Goal: Task Accomplishment & Management: Complete application form

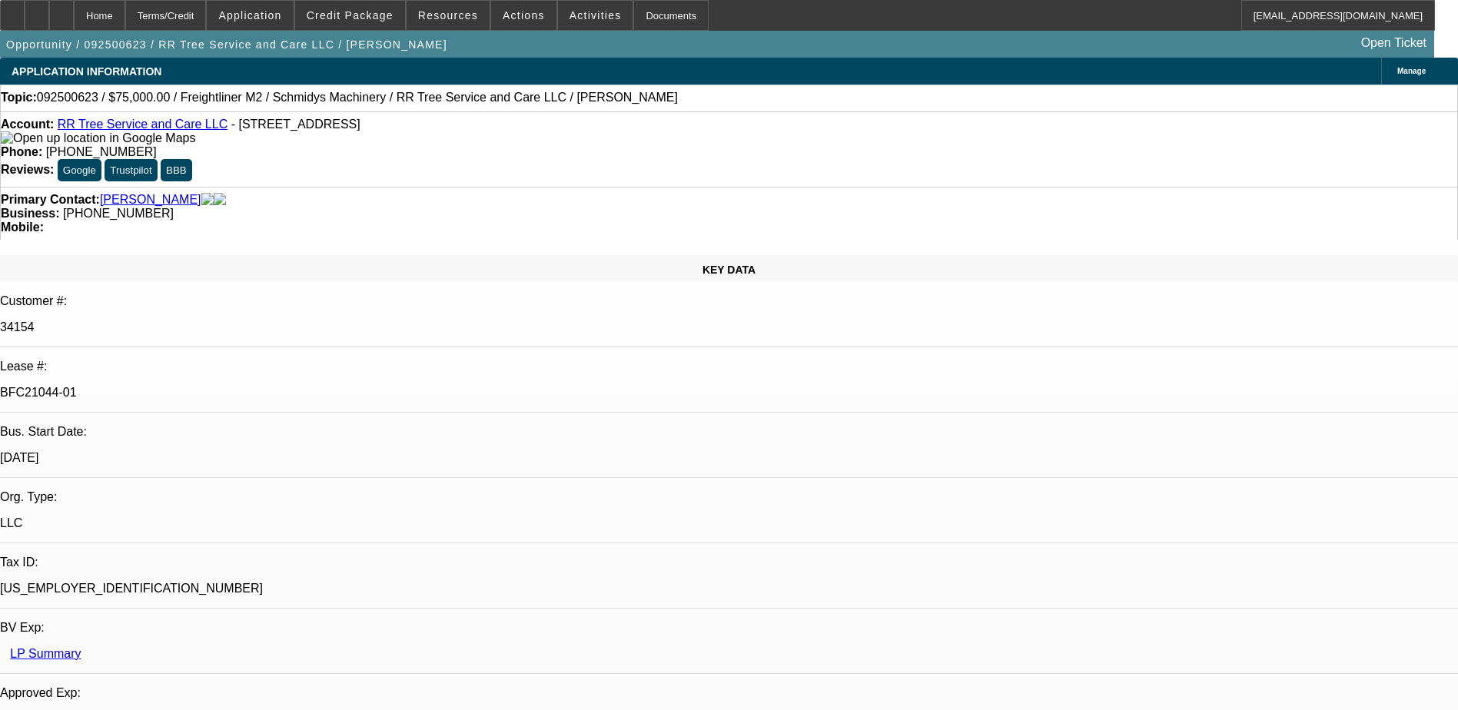
select select "0"
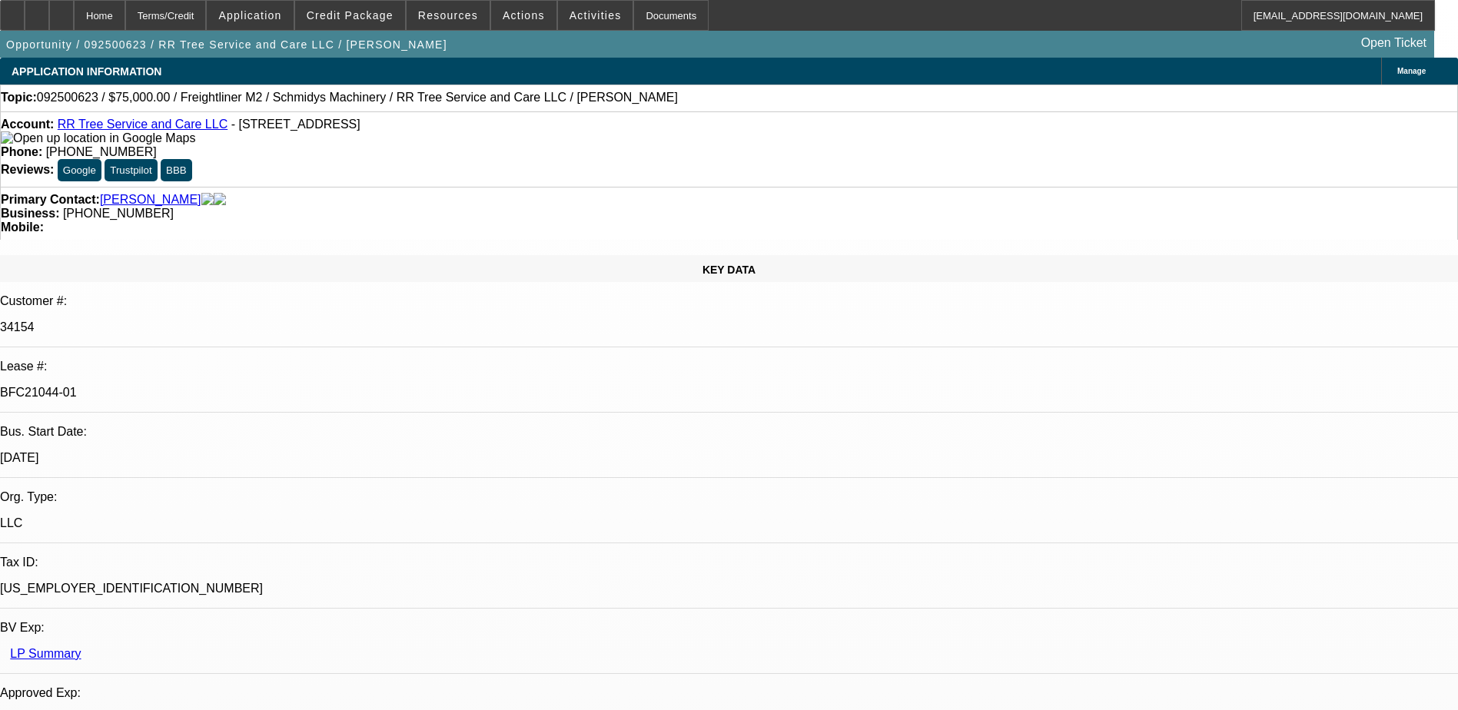
select select "0"
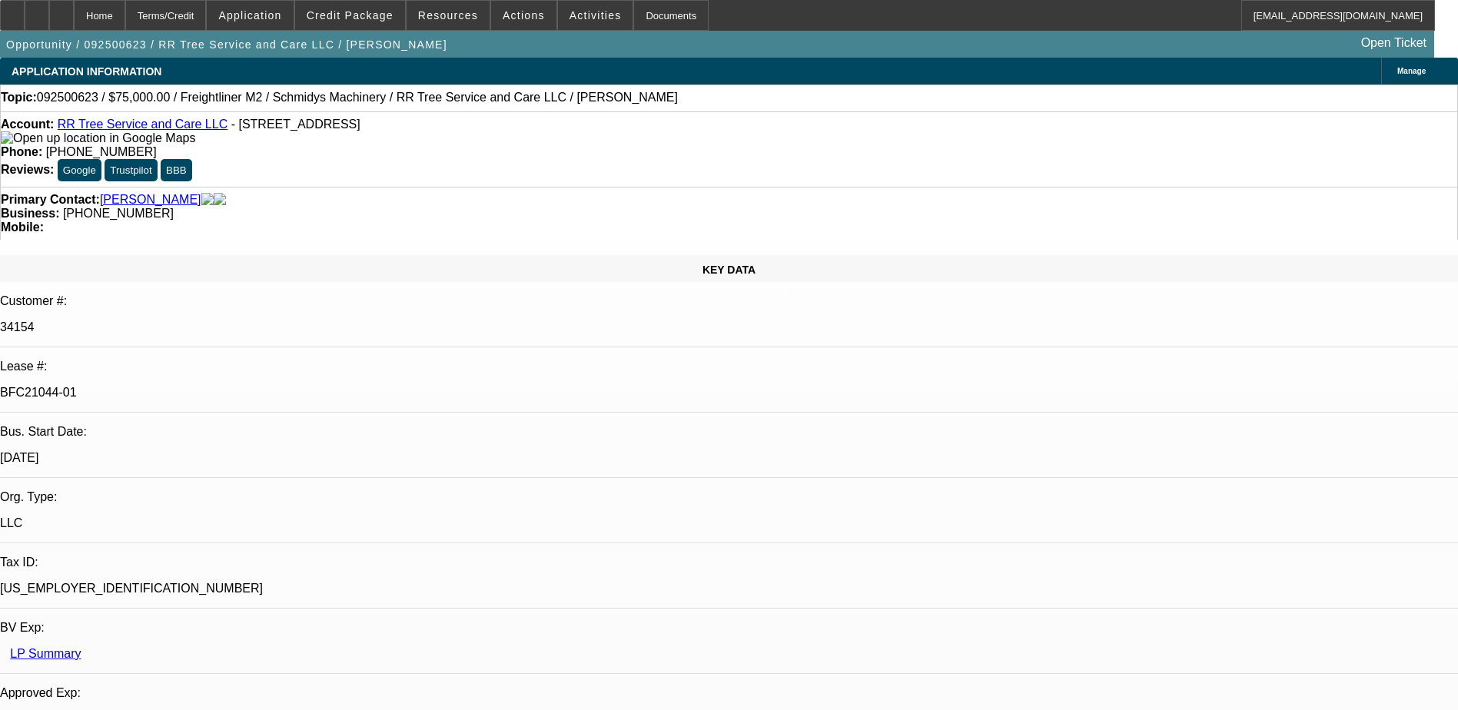
select select "0"
select select "1"
select select "3"
select select "6"
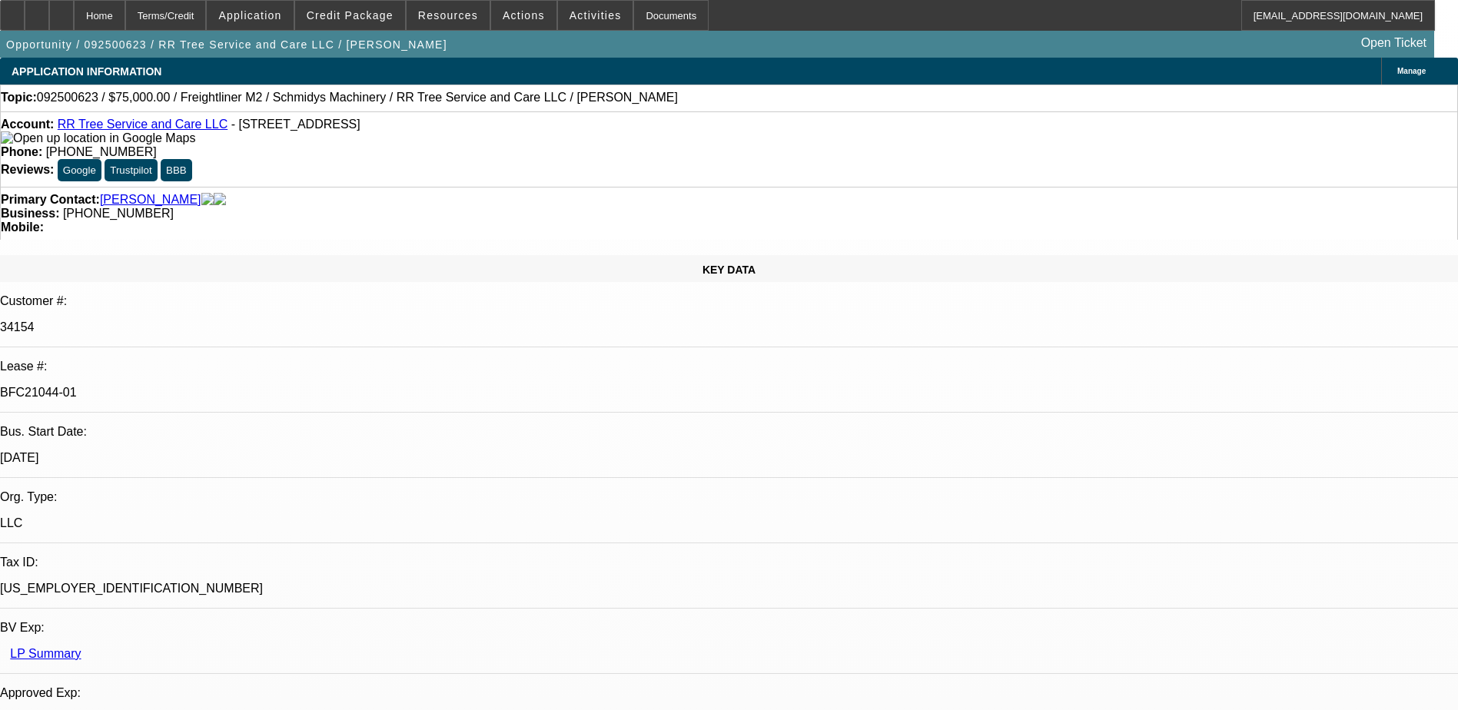
select select "1"
select select "3"
select select "6"
select select "1"
select select "2"
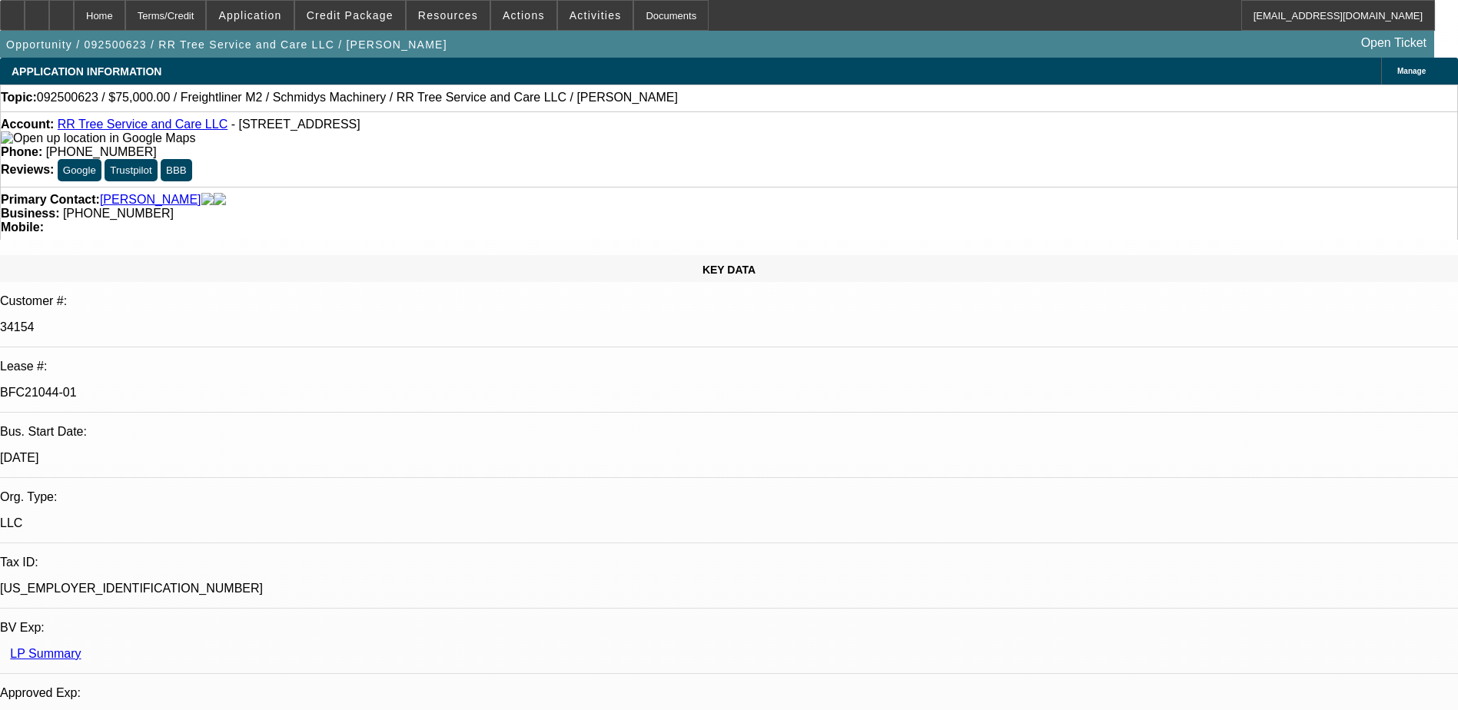
select select "6"
select select "1"
select select "6"
click at [480, 14] on span at bounding box center [448, 15] width 83 height 37
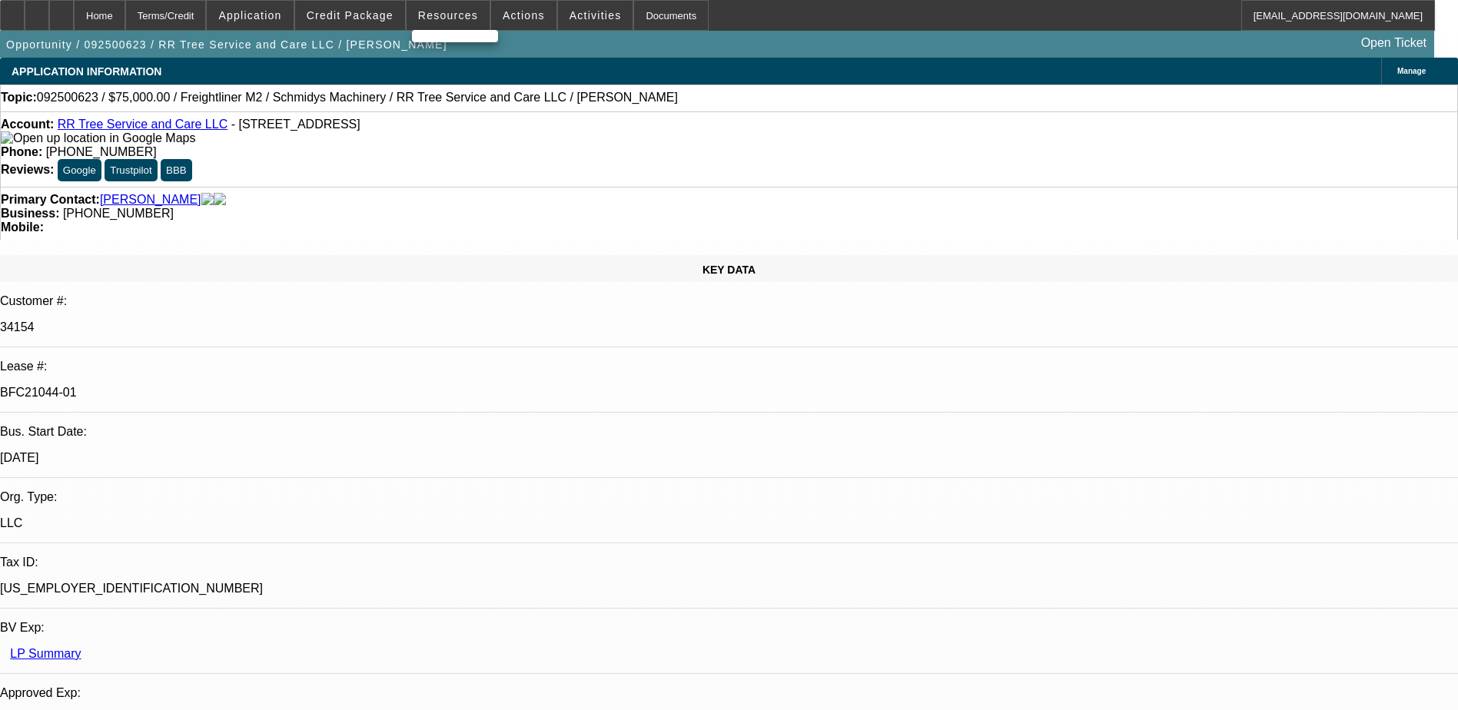
click at [464, 15] on div at bounding box center [729, 355] width 1458 height 710
click at [464, 15] on span "Resources" at bounding box center [448, 15] width 60 height 12
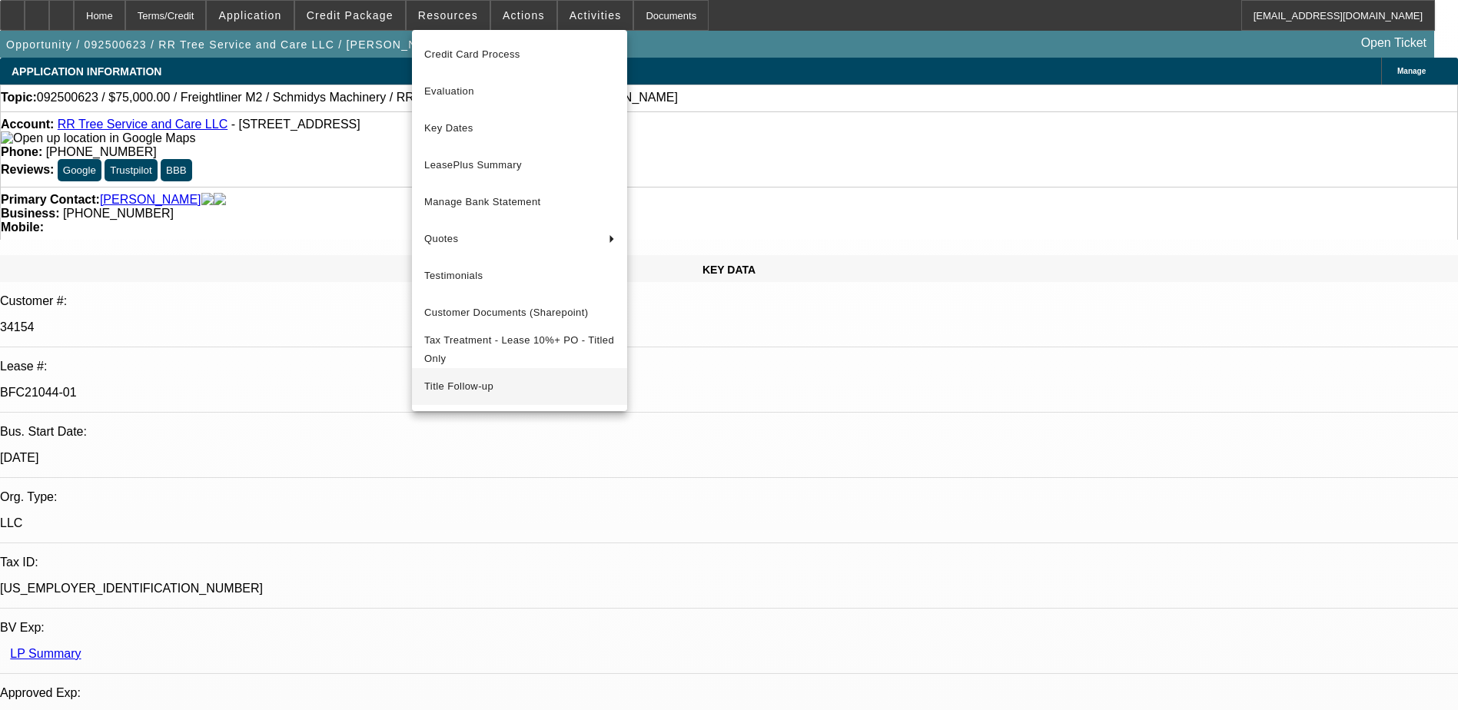
click at [455, 394] on span "Title Follow-up" at bounding box center [519, 386] width 191 height 18
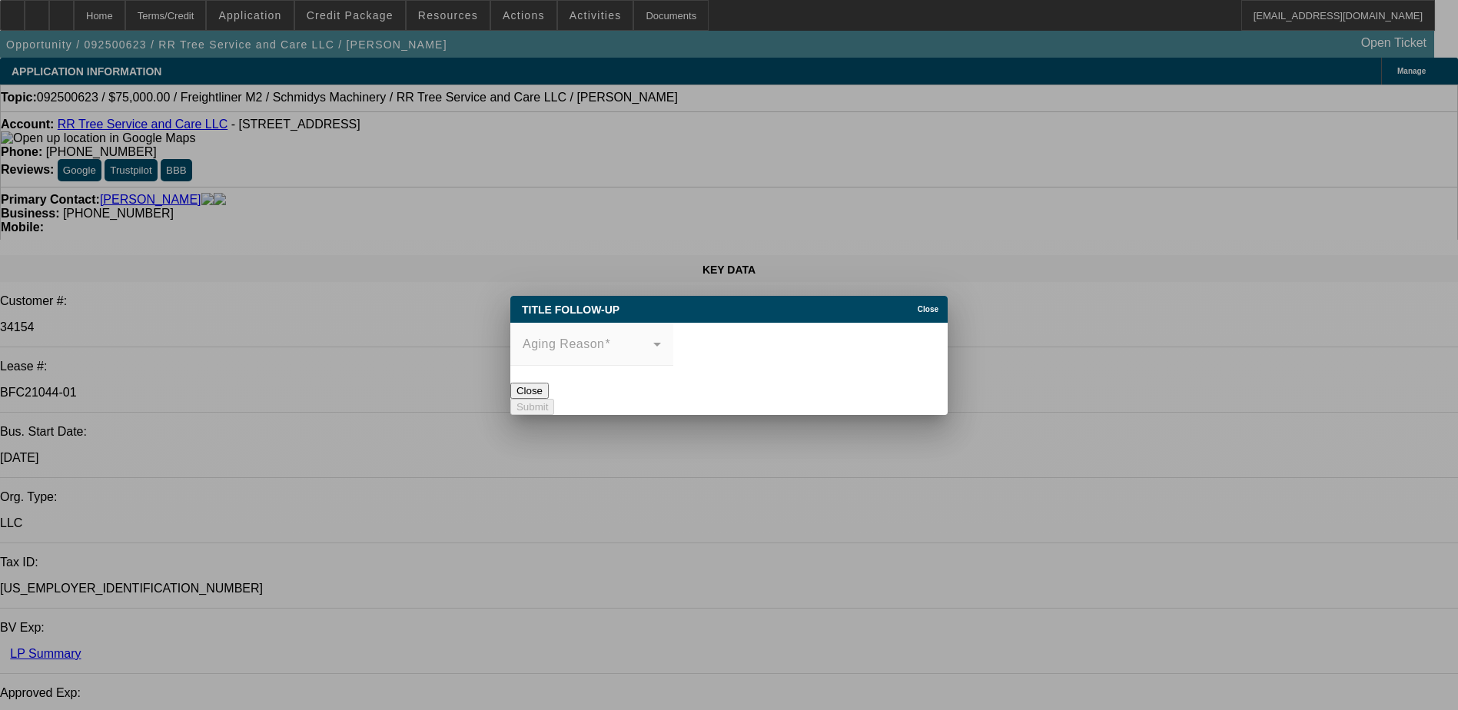
click at [673, 336] on mat-form-field "Aging Reason" at bounding box center [591, 353] width 163 height 60
click at [580, 341] on mat-label "Aging Reason" at bounding box center [564, 343] width 82 height 13
click at [659, 336] on mat-form-field "Aging Reason" at bounding box center [591, 353] width 163 height 60
click at [673, 345] on mat-form-field "Aging Reason" at bounding box center [591, 353] width 163 height 60
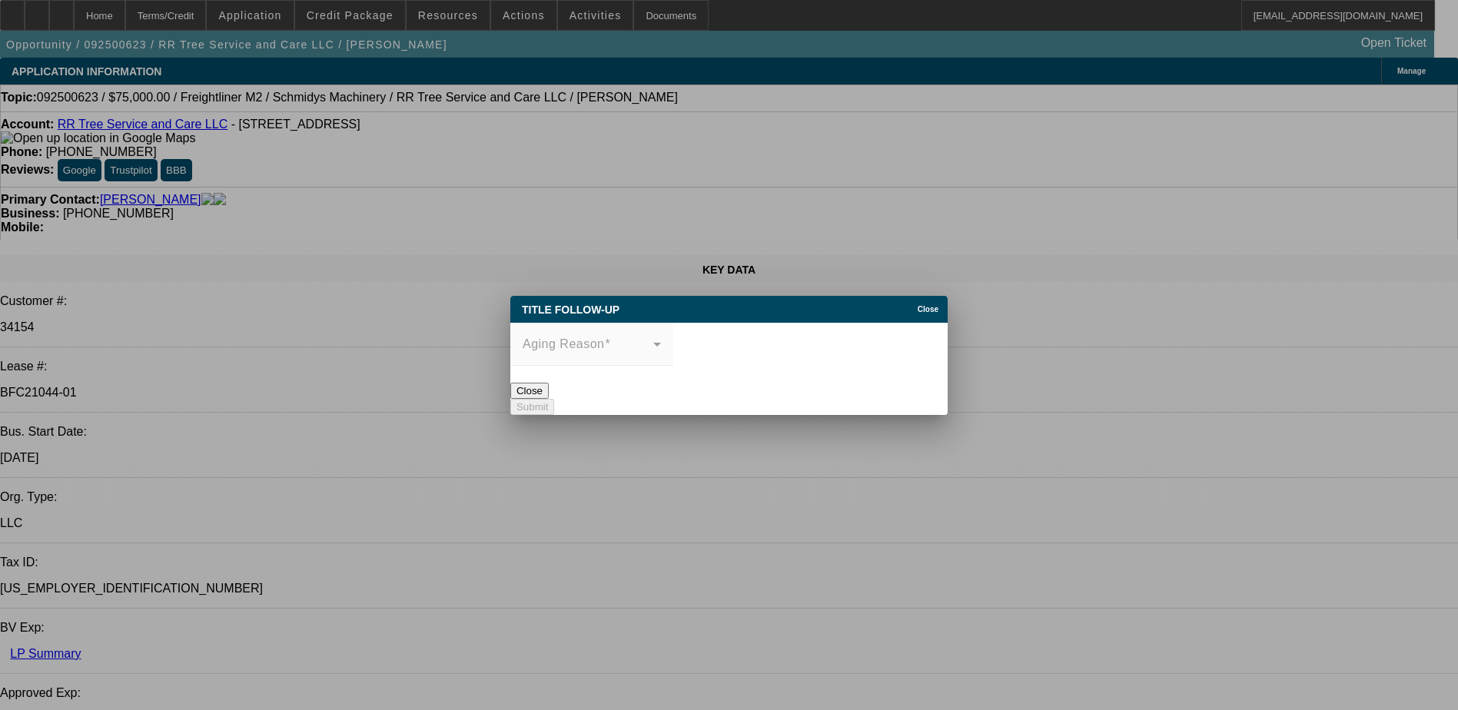
click at [549, 397] on button "Close" at bounding box center [529, 391] width 38 height 16
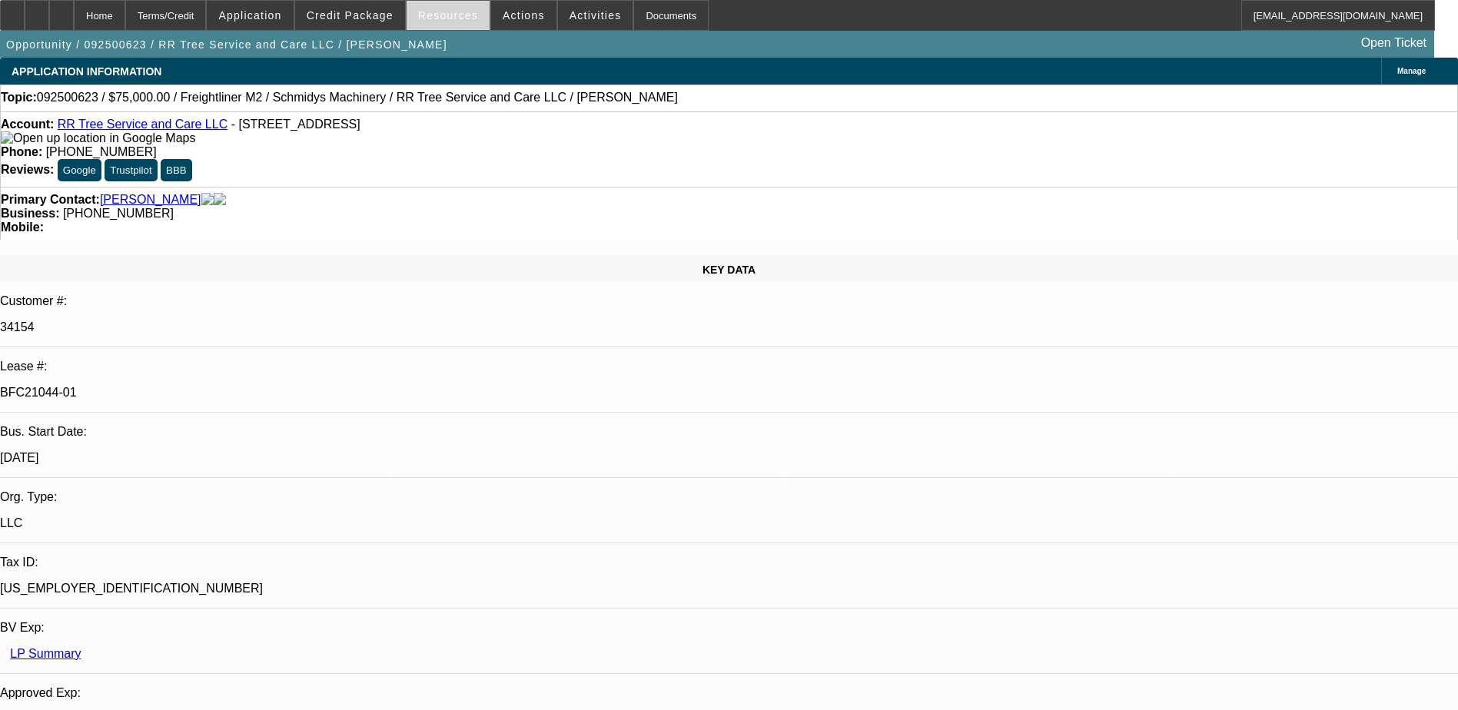
click at [447, 11] on span "Resources" at bounding box center [448, 15] width 60 height 12
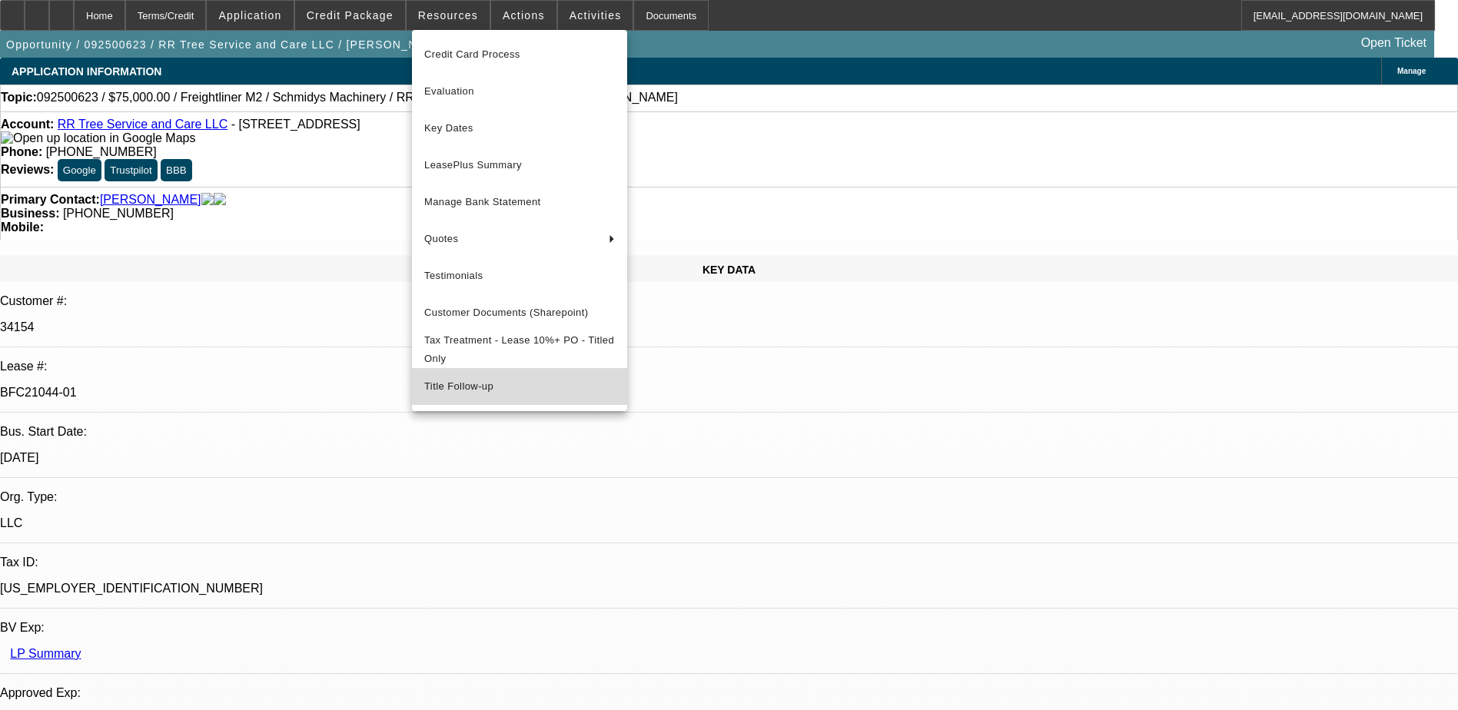
click at [499, 389] on span "Title Follow-up" at bounding box center [519, 386] width 191 height 18
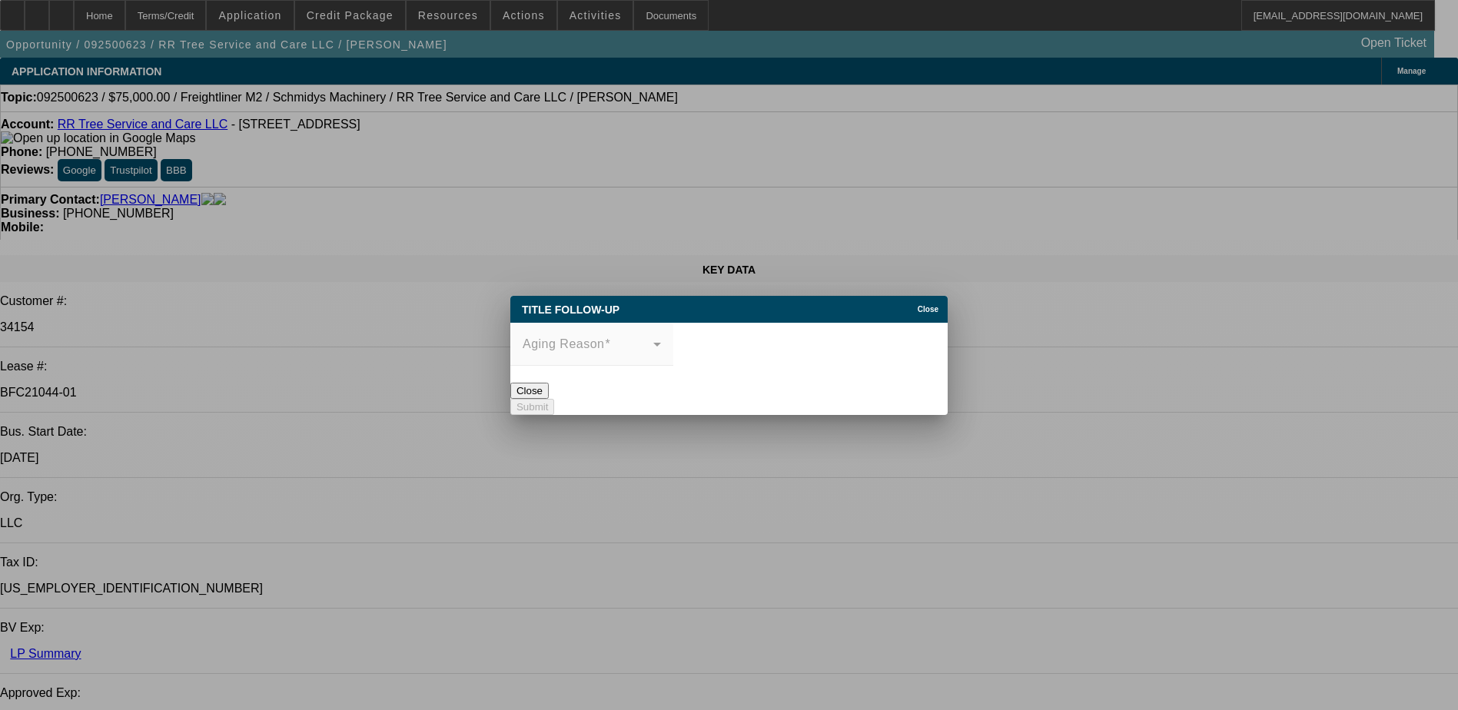
click at [914, 296] on div "Close" at bounding box center [931, 305] width 34 height 18
